Goal: Transaction & Acquisition: Book appointment/travel/reservation

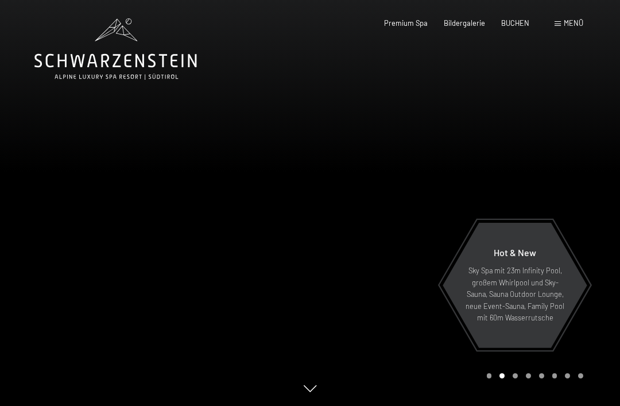
click at [516, 24] on span "BUCHEN" at bounding box center [515, 22] width 28 height 9
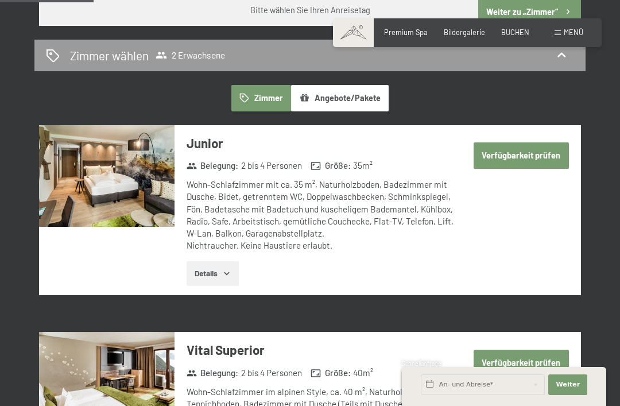
scroll to position [612, 0]
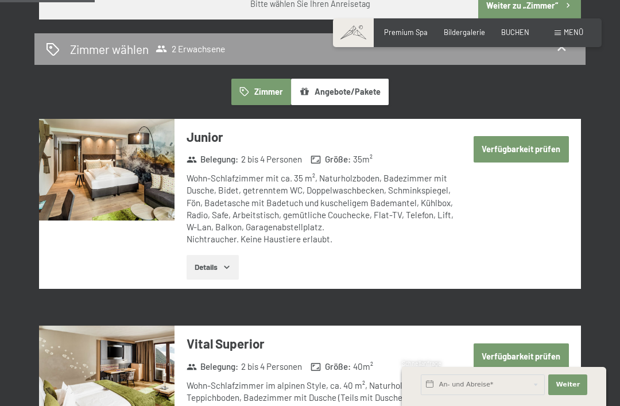
click at [222, 255] on button "Details" at bounding box center [213, 267] width 52 height 25
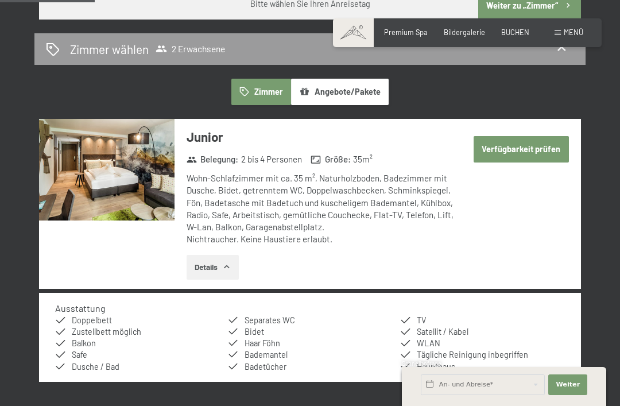
click at [223, 242] on span "Einwilligung Marketing*" at bounding box center [246, 235] width 95 height 11
click at [193, 242] on input "Einwilligung Marketing*" at bounding box center [186, 235] width 11 height 11
checkbox input "false"
click at [145, 165] on img at bounding box center [106, 170] width 135 height 102
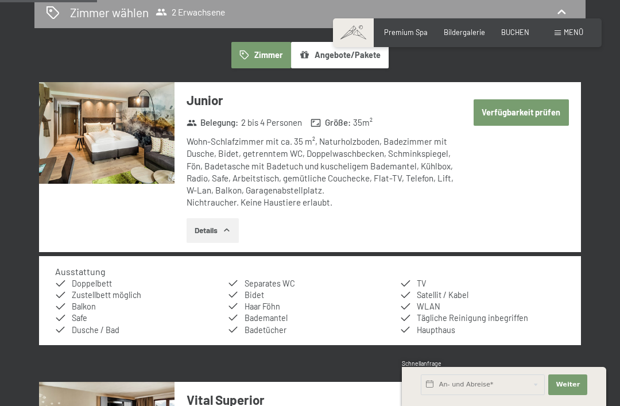
scroll to position [648, 0]
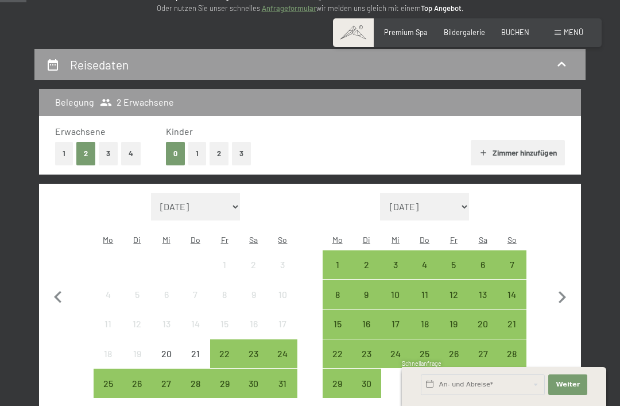
scroll to position [171, 0]
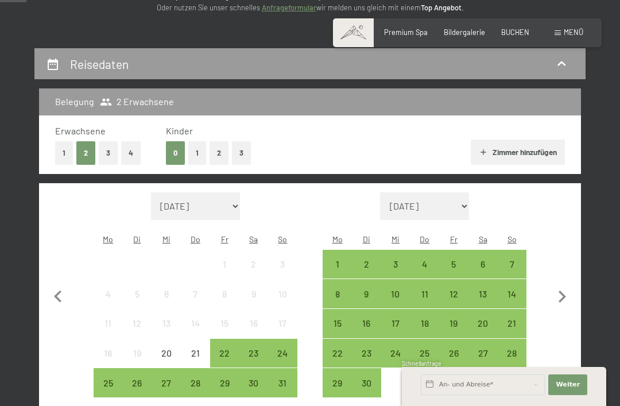
click at [257, 348] on div "23" at bounding box center [253, 361] width 27 height 27
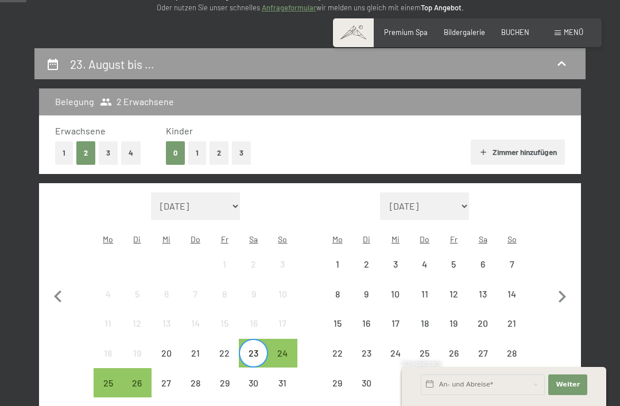
click at [254, 378] on div "30" at bounding box center [253, 391] width 27 height 27
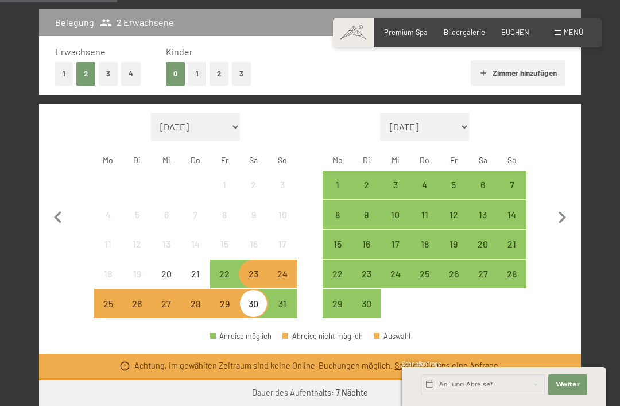
scroll to position [269, 0]
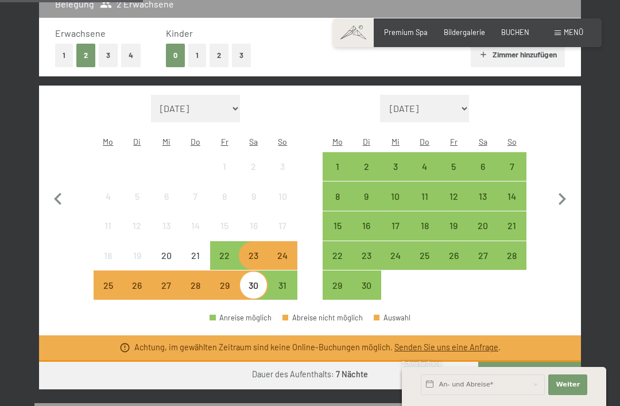
click at [221, 242] on div "22" at bounding box center [224, 255] width 27 height 27
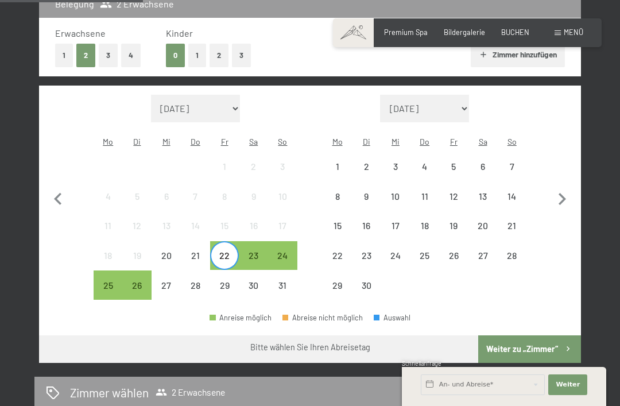
click at [220, 281] on div "29" at bounding box center [224, 294] width 27 height 27
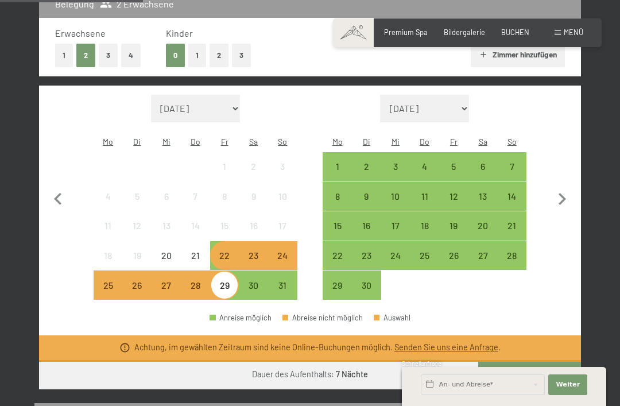
click at [286, 251] on div "24" at bounding box center [282, 264] width 27 height 27
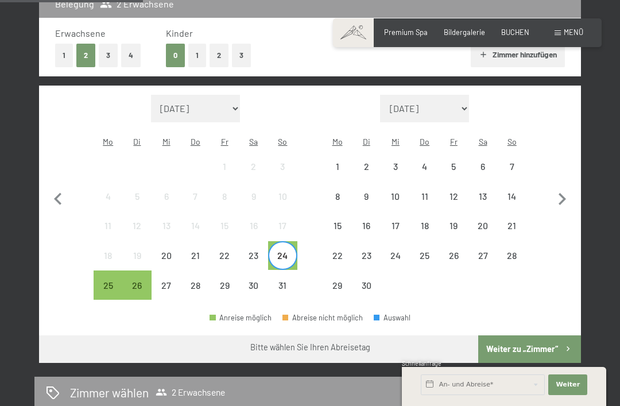
click at [284, 281] on div "31" at bounding box center [282, 294] width 27 height 27
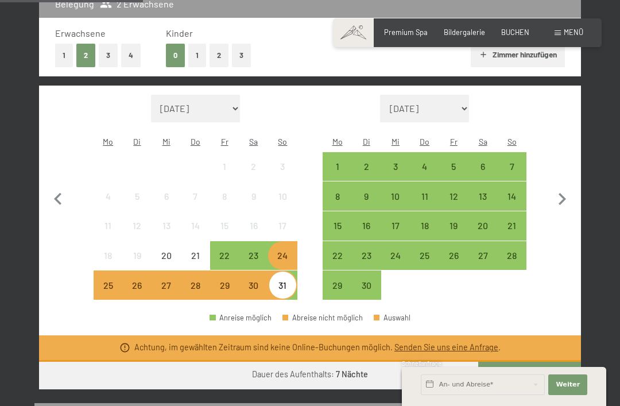
click at [572, 187] on icon "button" at bounding box center [562, 199] width 24 height 24
select select "[DATE]"
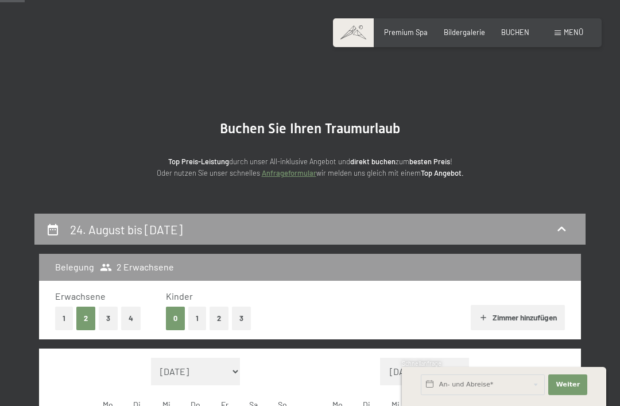
scroll to position [0, 0]
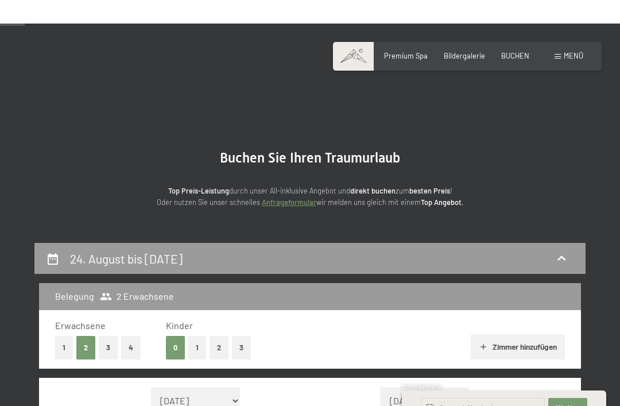
select select "[DATE]"
